Goal: Navigation & Orientation: Understand site structure

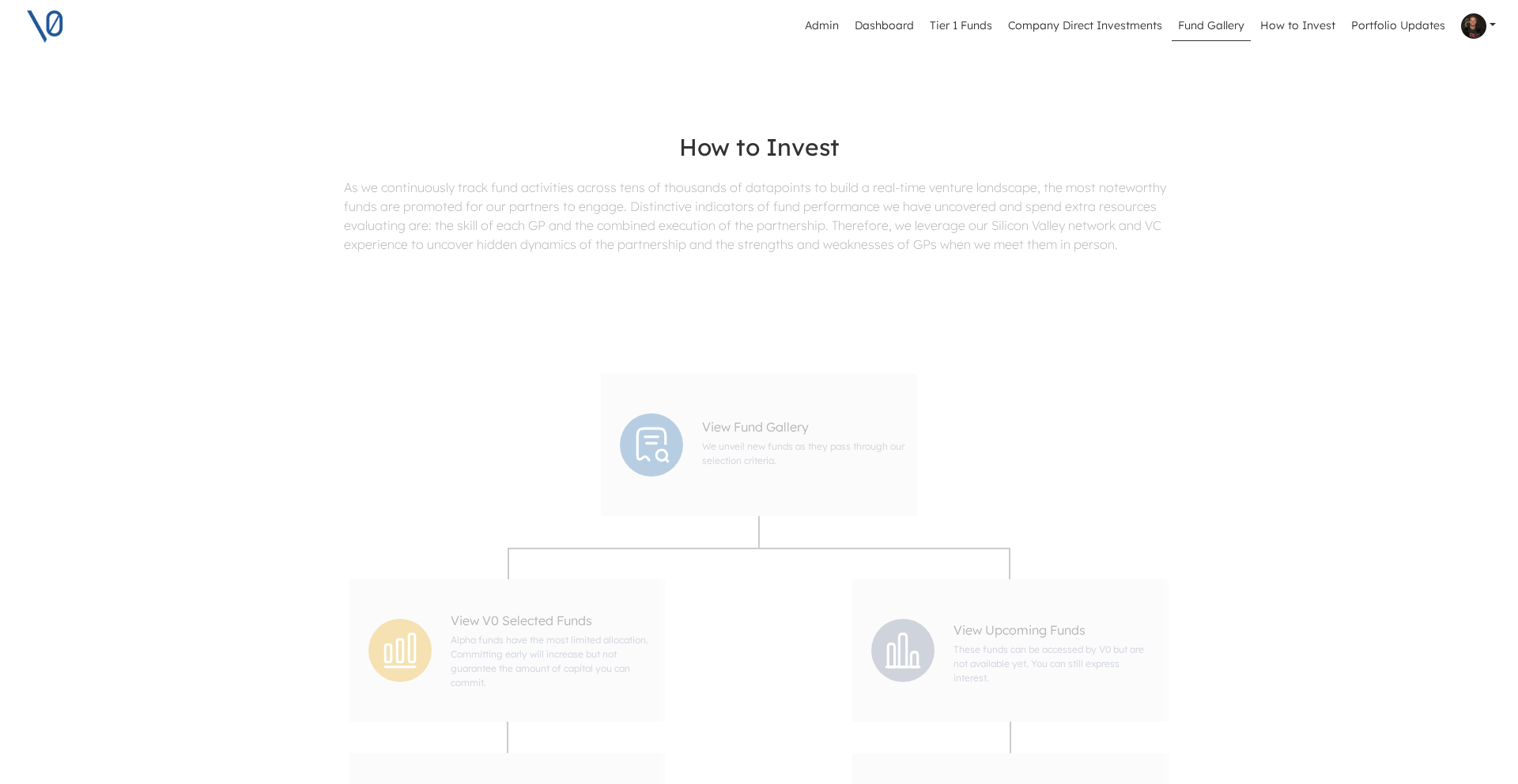
click at [1221, 25] on link "Fund Gallery" at bounding box center [1212, 26] width 79 height 30
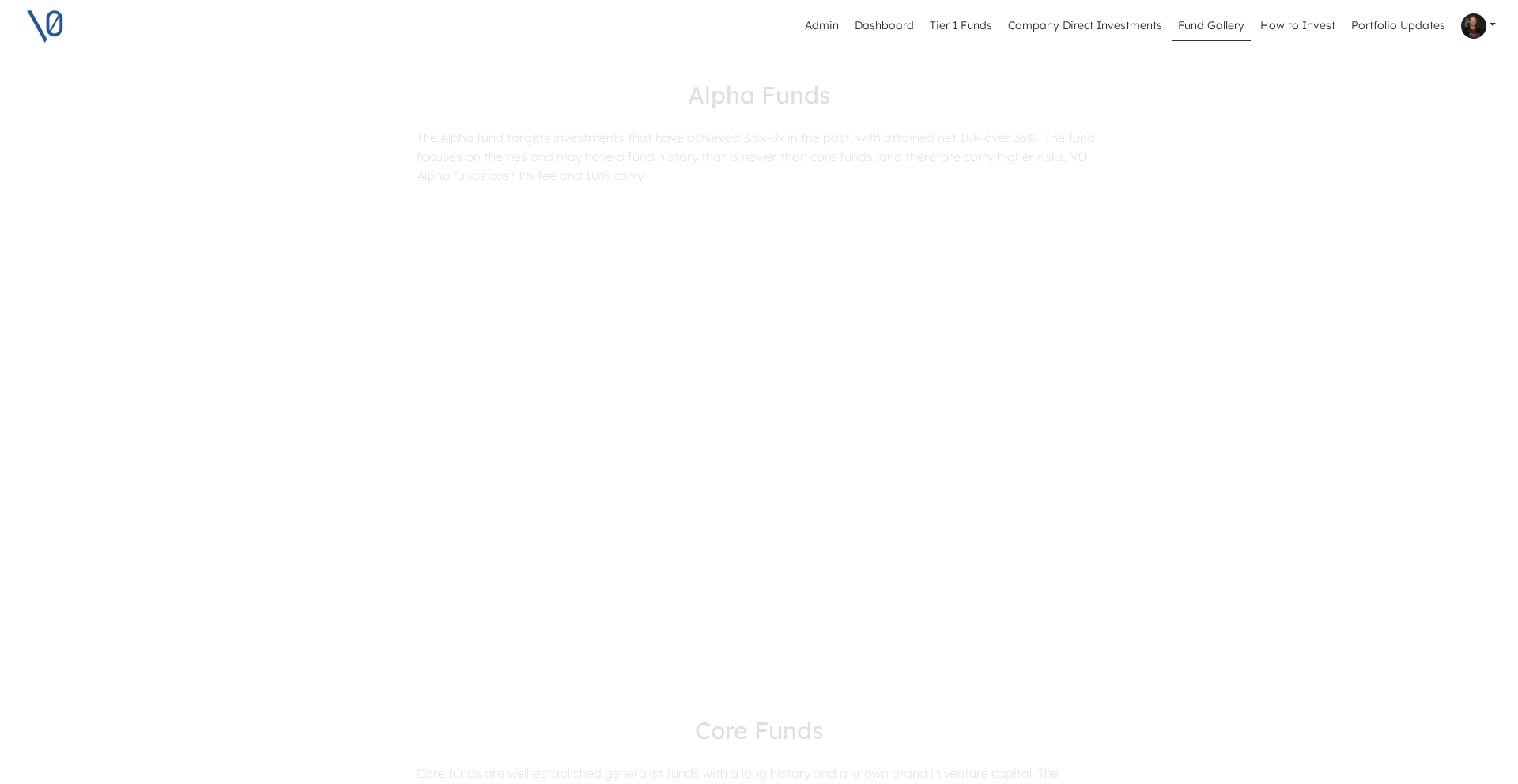
scroll to position [450, 0]
click at [736, 504] on div "Altimeter Venture Partners Alpha Closed" at bounding box center [622, 560] width 548 height 223
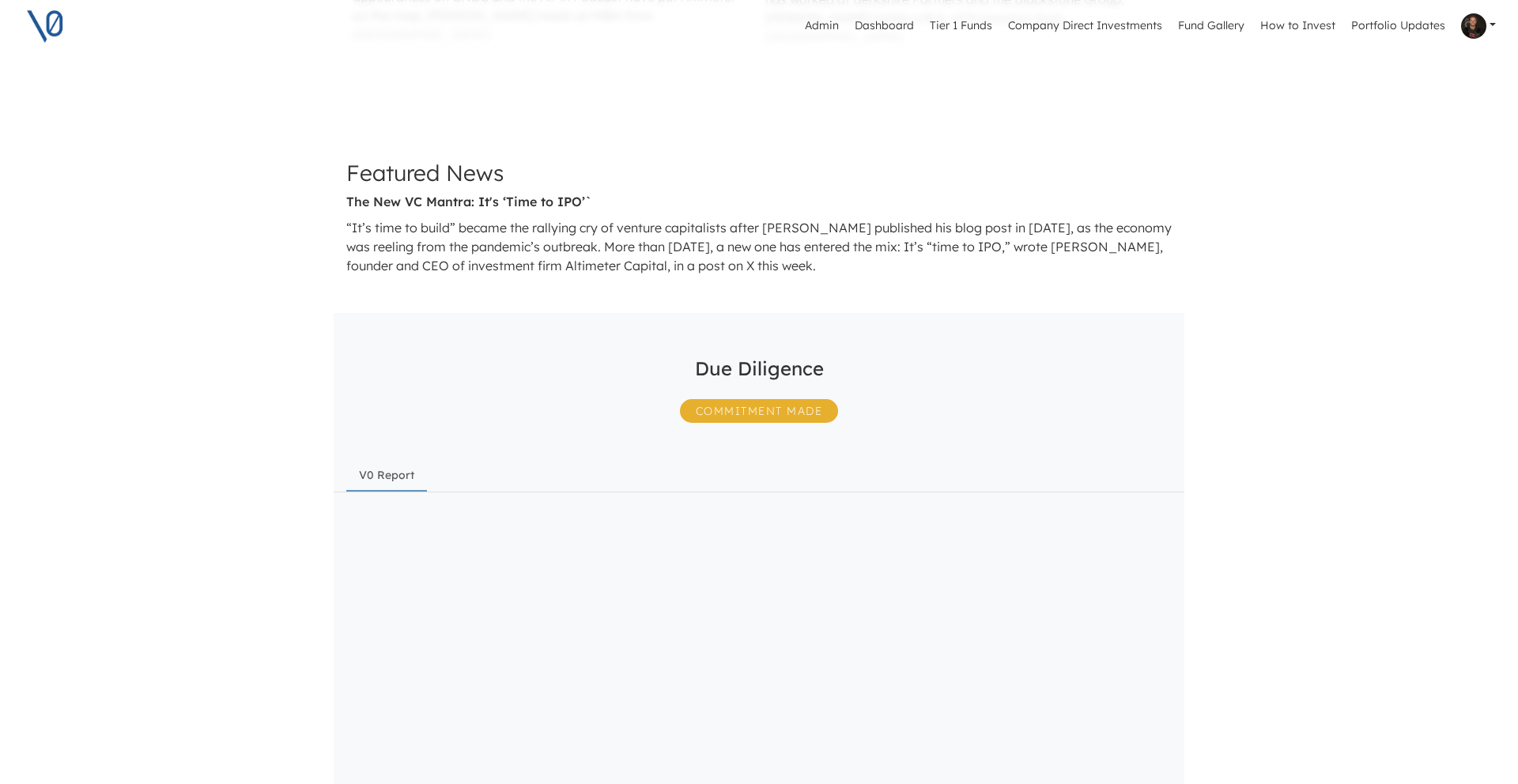
scroll to position [1330, 0]
click at [763, 398] on span "Commitment Made" at bounding box center [759, 410] width 159 height 24
click at [969, 24] on link "Tier 1 Funds" at bounding box center [962, 26] width 75 height 30
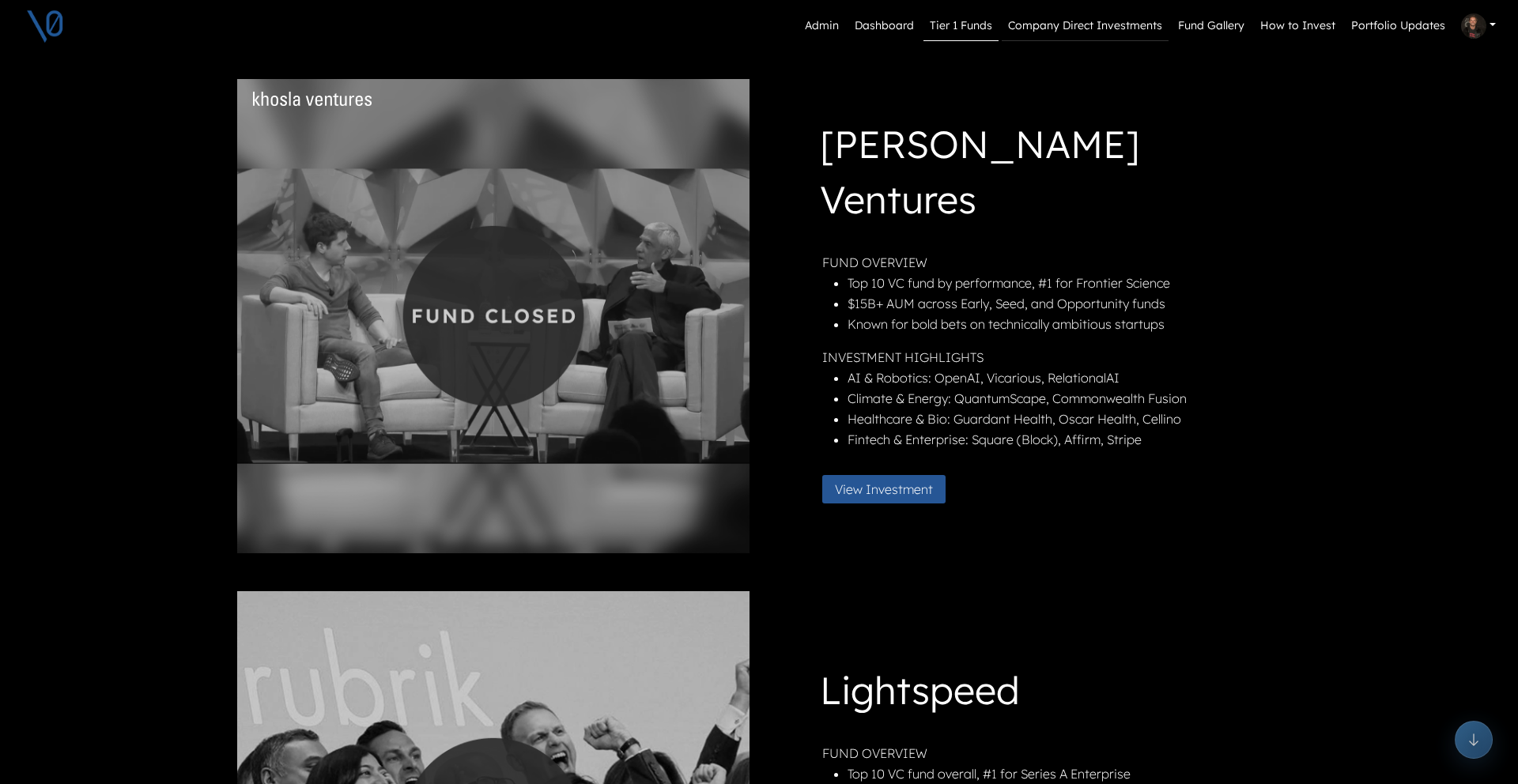
click at [1065, 20] on link "Company Direct Investments" at bounding box center [1085, 26] width 166 height 30
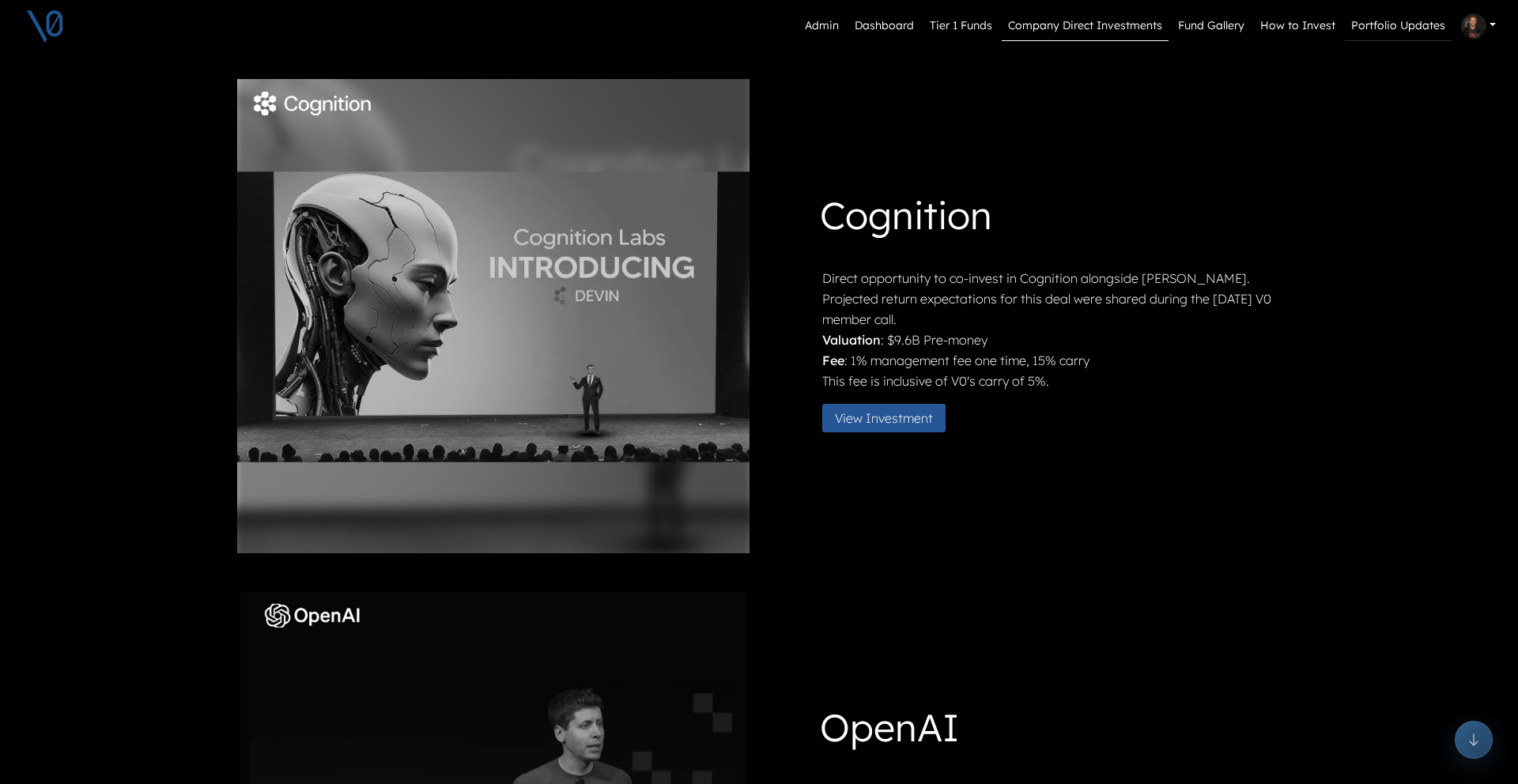
click at [1387, 24] on link "Portfolio Updates" at bounding box center [1398, 26] width 107 height 30
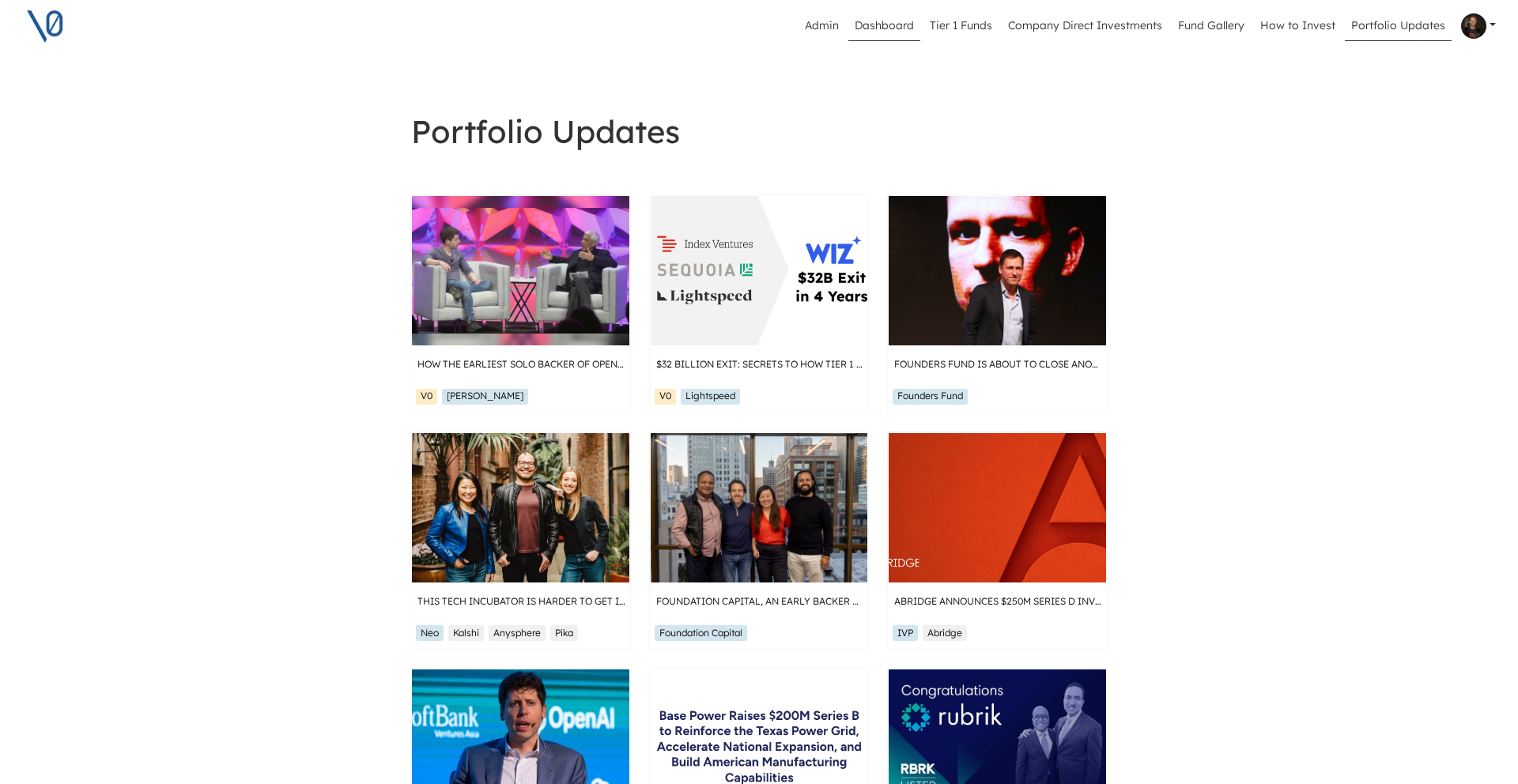
click at [899, 24] on link "Dashboard" at bounding box center [885, 26] width 72 height 30
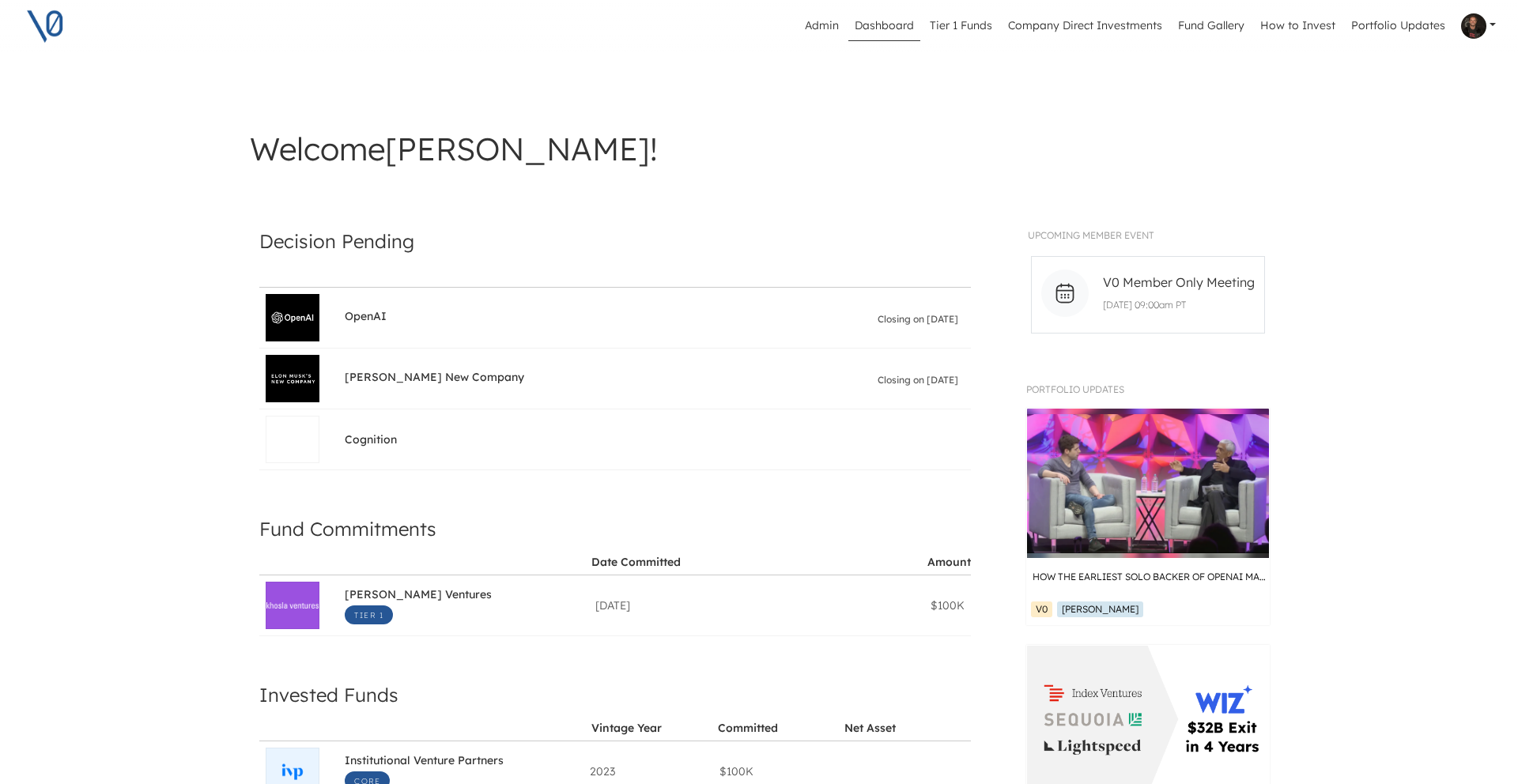
click at [40, 24] on img at bounding box center [45, 26] width 40 height 40
